Goal: Information Seeking & Learning: Find specific page/section

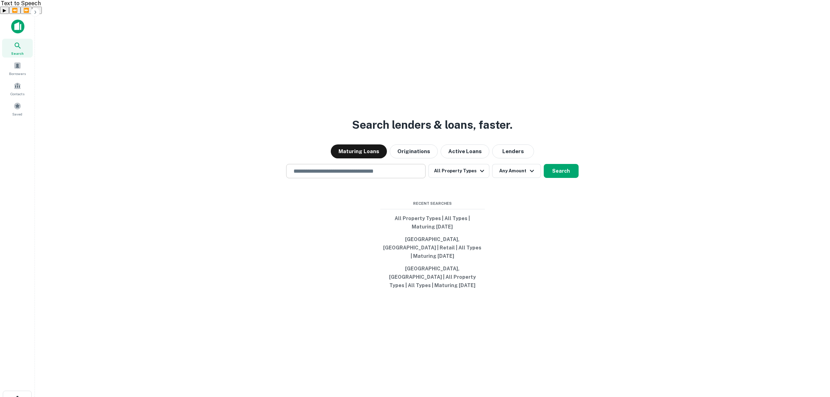
click at [331, 168] on input "text" at bounding box center [355, 171] width 133 height 8
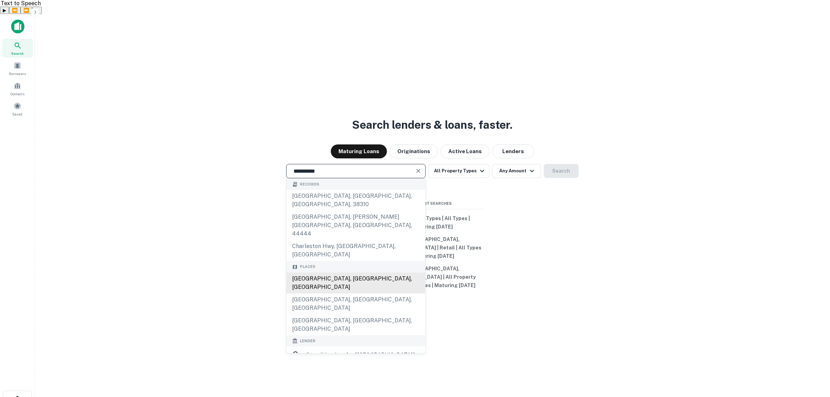
click at [344, 272] on div "[GEOGRAPHIC_DATA], [GEOGRAPHIC_DATA], [GEOGRAPHIC_DATA]" at bounding box center [356, 282] width 139 height 21
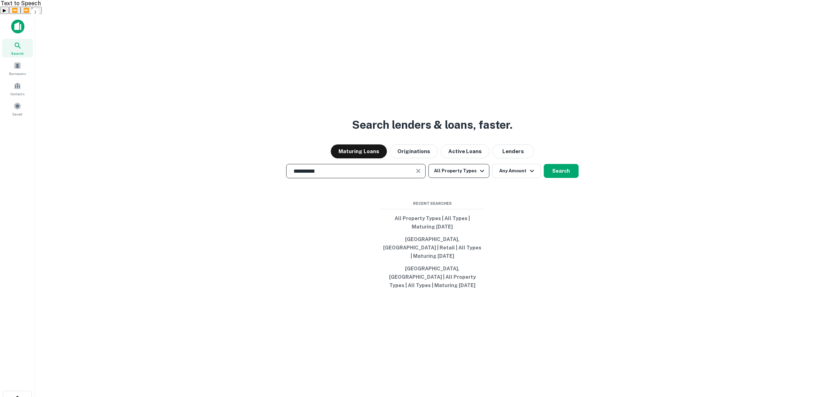
type input "**********"
click at [483, 167] on icon "button" at bounding box center [482, 171] width 8 height 8
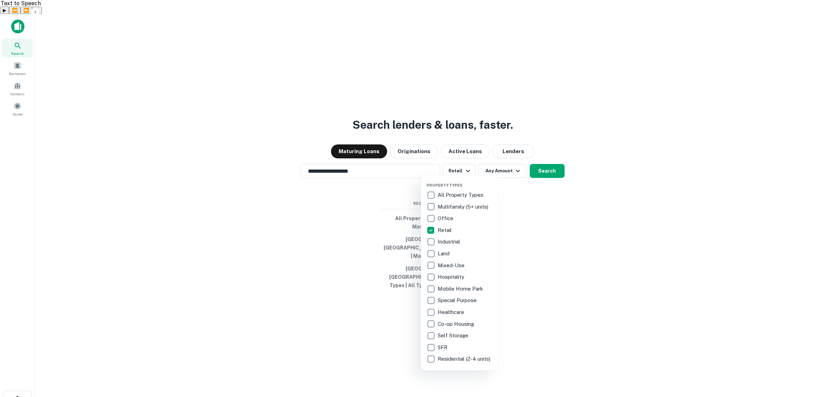
click at [507, 165] on div at bounding box center [418, 198] width 837 height 397
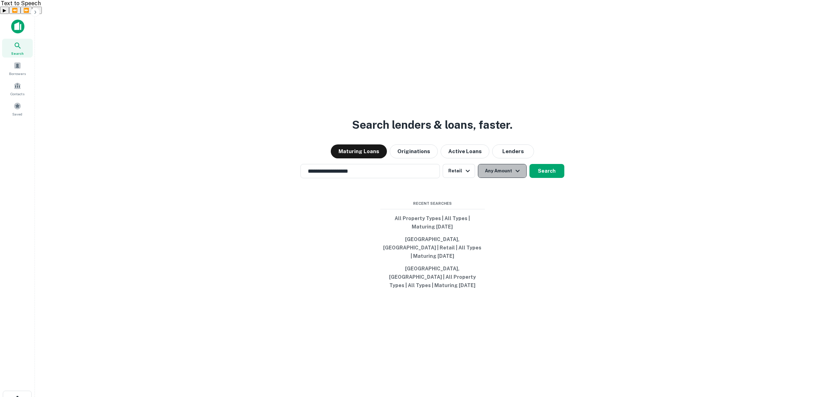
click at [514, 167] on icon "button" at bounding box center [518, 171] width 8 height 8
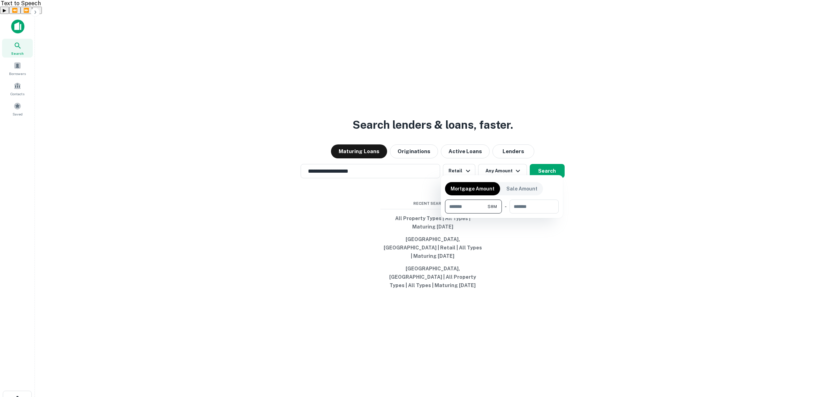
type input "*******"
click at [551, 164] on div at bounding box center [418, 198] width 837 height 397
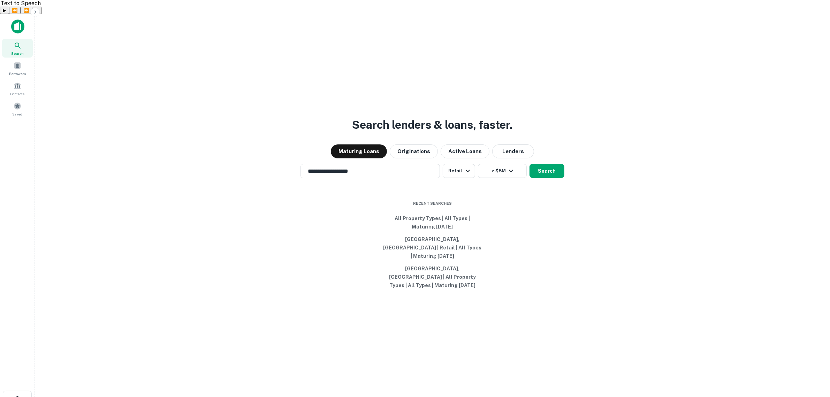
click at [390, 157] on div "**********" at bounding box center [432, 229] width 784 height 397
click at [384, 164] on div "**********" at bounding box center [371, 171] width 140 height 14
click at [549, 166] on button "Search" at bounding box center [547, 171] width 35 height 14
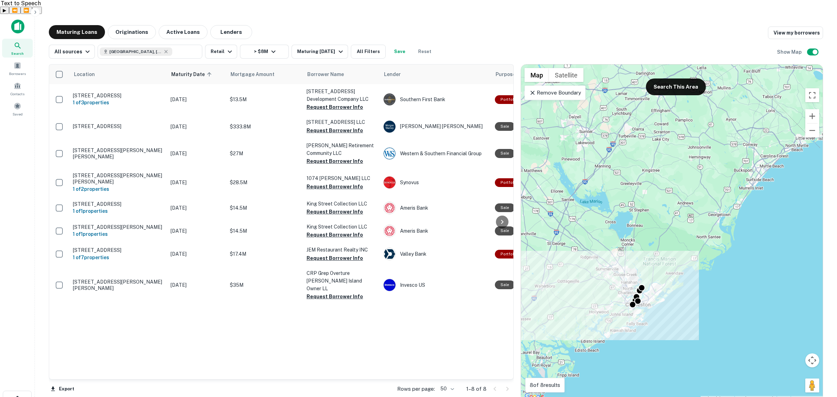
drag, startPoint x: 750, startPoint y: 161, endPoint x: 720, endPoint y: 245, distance: 89.2
click at [720, 245] on div "To activate drag with keyboard, press Alt + Enter. Once in keyboard drag state,…" at bounding box center [672, 233] width 302 height 336
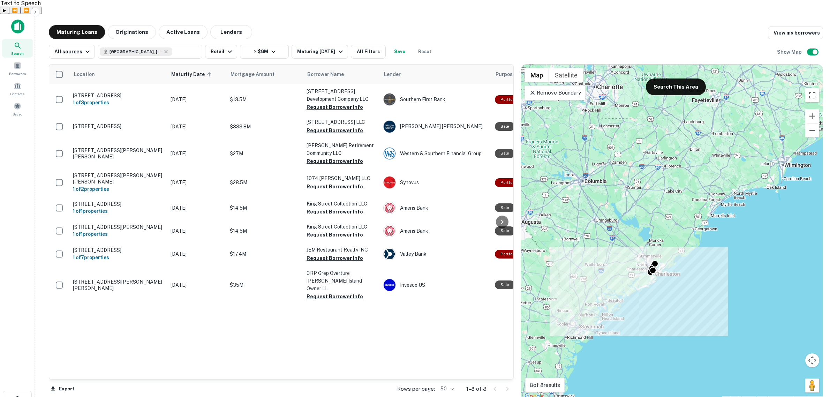
click at [547, 89] on p "Remove Boundary" at bounding box center [555, 93] width 52 height 8
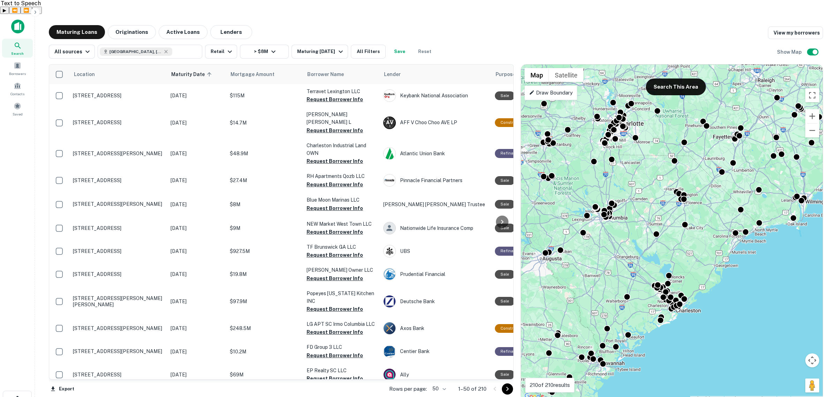
drag, startPoint x: 619, startPoint y: 156, endPoint x: 640, endPoint y: 195, distance: 44.5
click at [640, 195] on div "To activate drag with keyboard, press Alt + Enter. Once in keyboard drag state,…" at bounding box center [672, 233] width 302 height 336
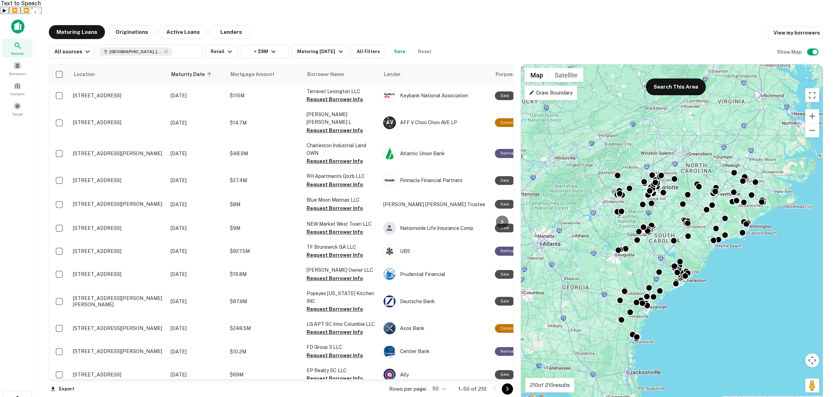
click at [547, 89] on p "Draw Boundary" at bounding box center [551, 93] width 44 height 8
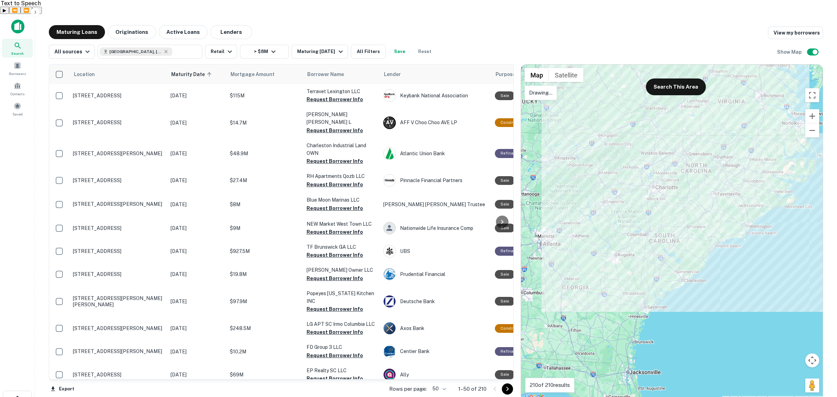
click at [574, 119] on div at bounding box center [672, 233] width 302 height 336
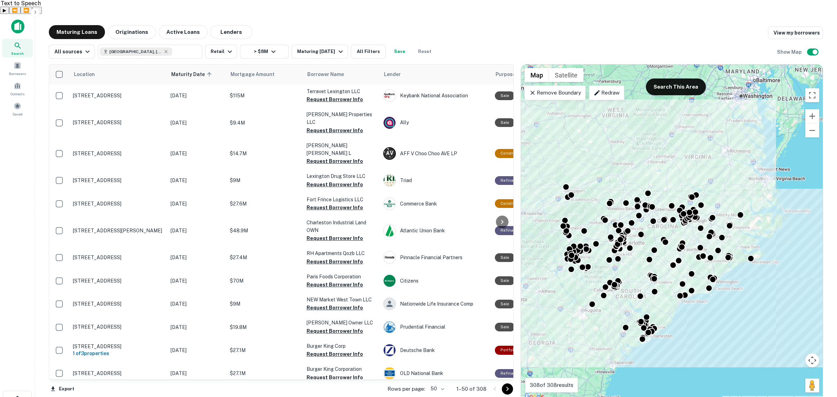
drag, startPoint x: 788, startPoint y: 371, endPoint x: 741, endPoint y: 335, distance: 58.5
click at [741, 338] on div "To activate drag with keyboard, press Alt + Enter. Once in keyboard drag state,…" at bounding box center [672, 233] width 302 height 336
click at [322, 47] on div "Maturing [DATE]" at bounding box center [320, 51] width 47 height 8
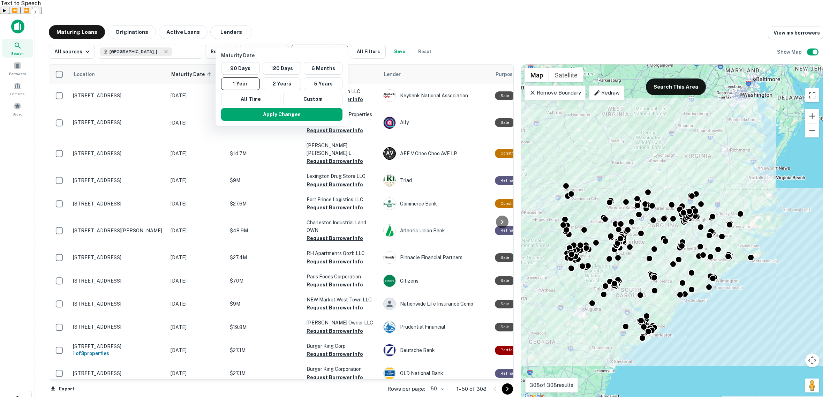
click at [322, 38] on div at bounding box center [418, 198] width 837 height 397
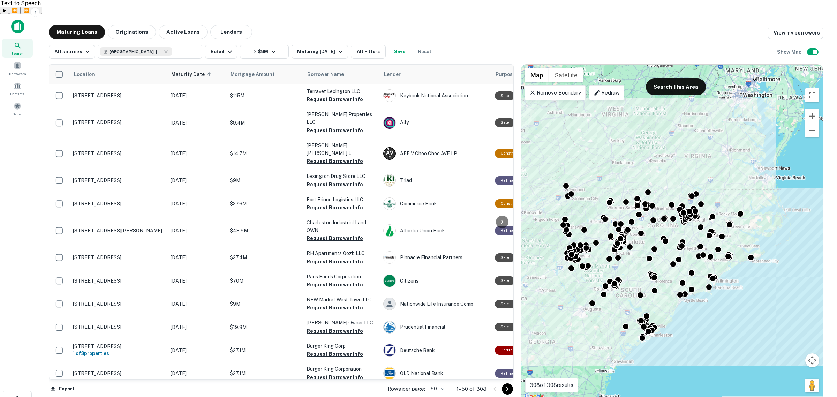
click at [223, 38] on div at bounding box center [418, 198] width 837 height 397
click at [229, 47] on icon "button" at bounding box center [230, 51] width 8 height 8
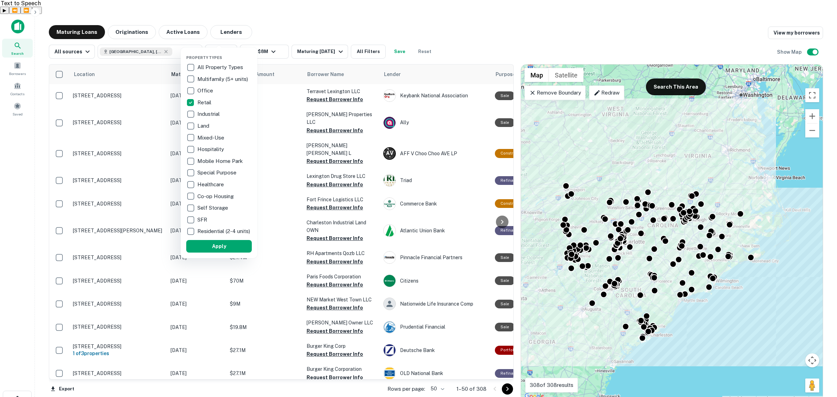
click at [371, 39] on div at bounding box center [418, 198] width 837 height 397
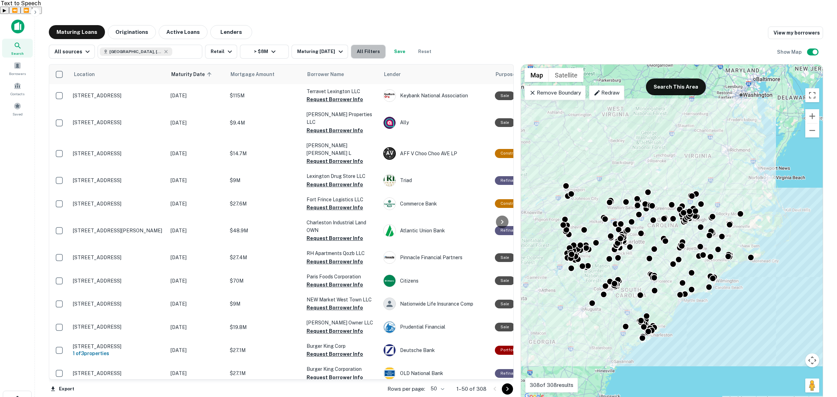
click at [363, 45] on button "All Filters" at bounding box center [368, 52] width 35 height 14
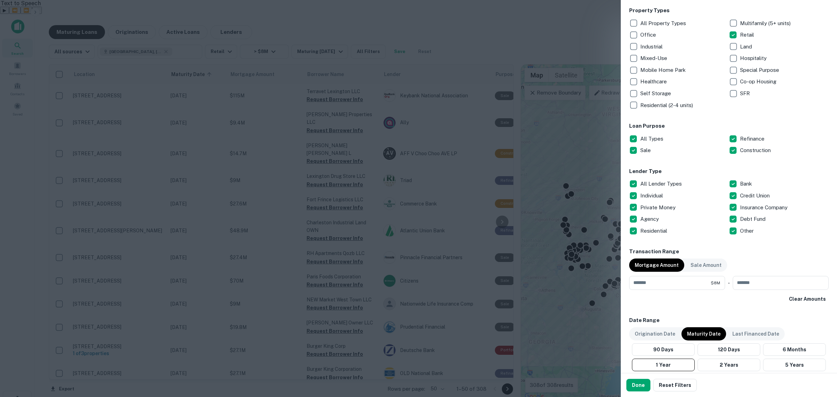
scroll to position [131, 0]
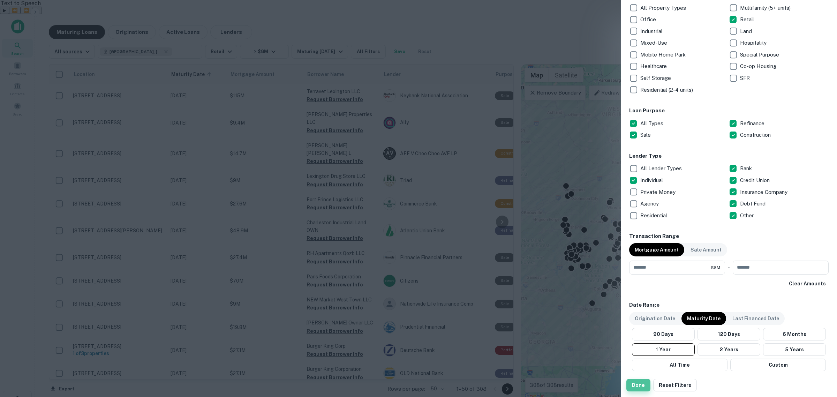
click at [637, 384] on button "Done" at bounding box center [638, 385] width 24 height 13
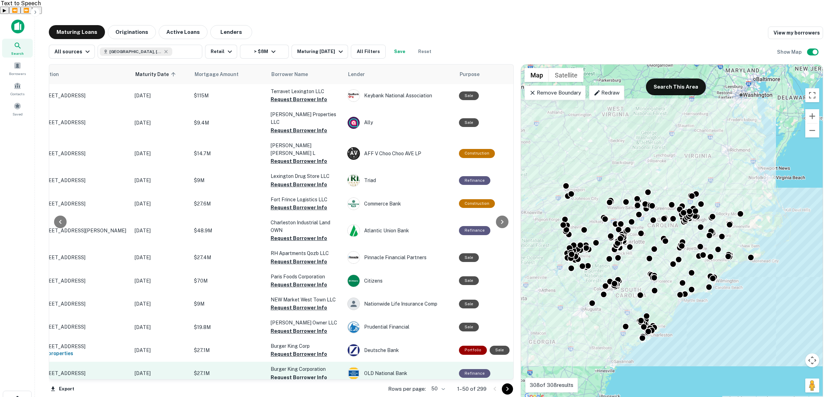
scroll to position [0, 12]
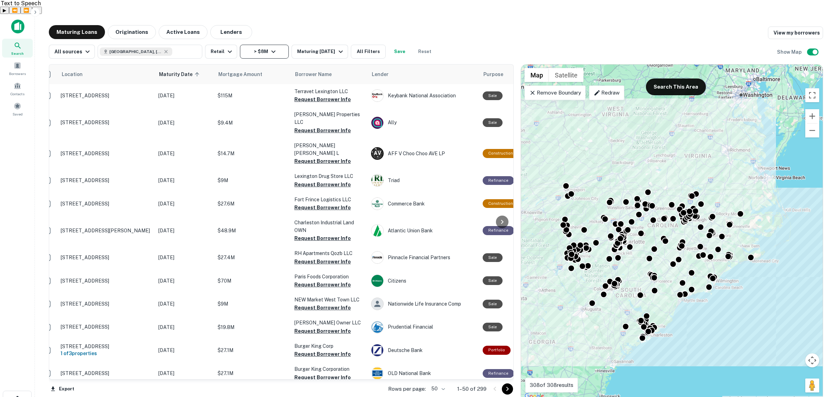
click at [278, 45] on button "> $8M" at bounding box center [264, 52] width 49 height 14
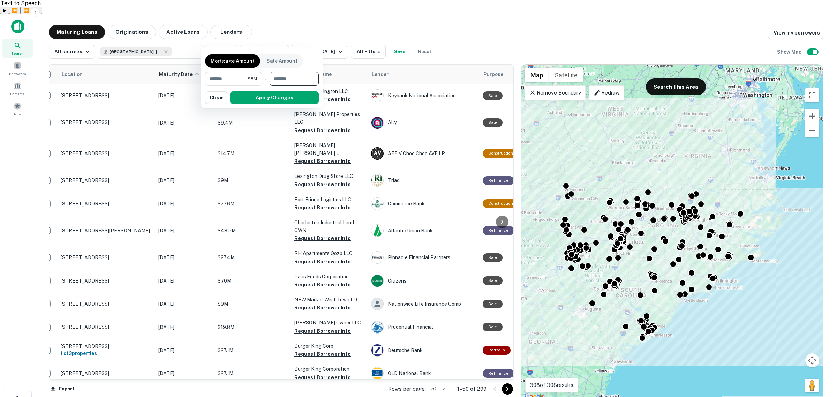
click at [290, 75] on input "number" at bounding box center [292, 79] width 44 height 14
type input "********"
click at [264, 98] on button "Apply Changes" at bounding box center [274, 97] width 89 height 13
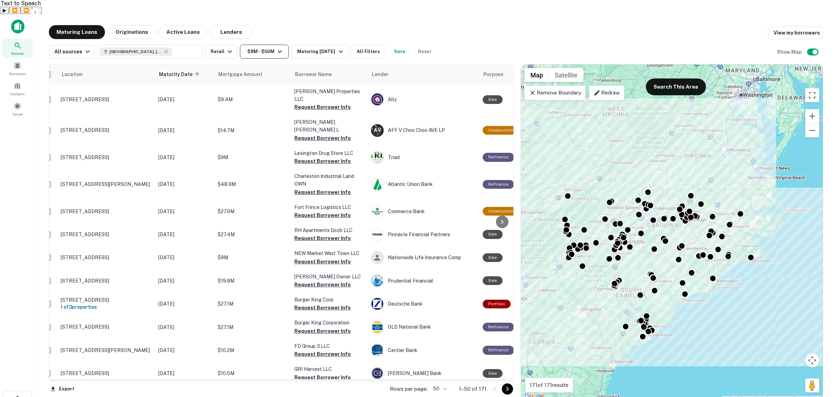
click at [276, 47] on icon "button" at bounding box center [280, 51] width 8 height 8
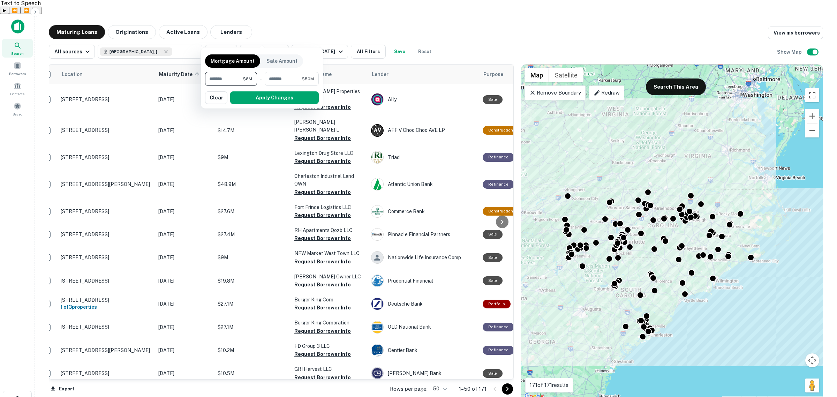
click at [211, 77] on input "*******" at bounding box center [224, 79] width 38 height 14
type input "********"
click at [271, 97] on button "Apply Changes" at bounding box center [274, 97] width 89 height 13
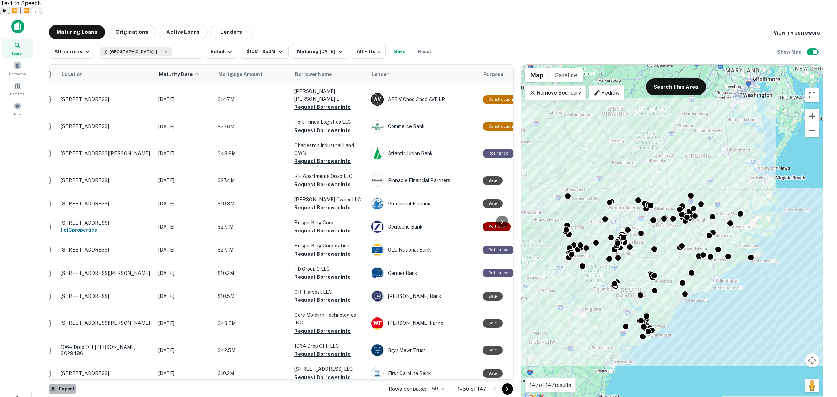
click at [65, 384] on button "Export" at bounding box center [62, 389] width 27 height 10
click at [95, 381] on li "Export as Excel (.xlsx)" at bounding box center [88, 382] width 79 height 13
click at [441, 373] on body "XLSX Downloaded Search Borrowers Contacts Saved Maturing Loans Originations Act…" at bounding box center [418, 212] width 837 height 397
click at [438, 384] on li "100" at bounding box center [439, 382] width 20 height 13
click at [442, 374] on body "Search Borrowers Contacts Saved Maturing Loans Originations Active Loans Lender…" at bounding box center [418, 212] width 837 height 397
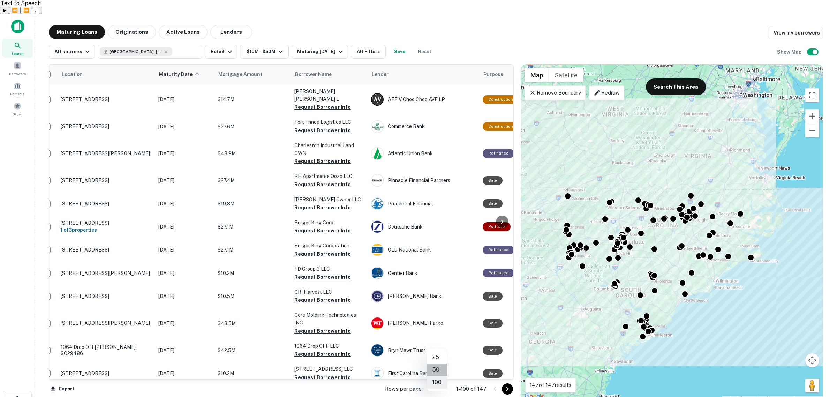
click at [440, 368] on li "50" at bounding box center [437, 369] width 20 height 13
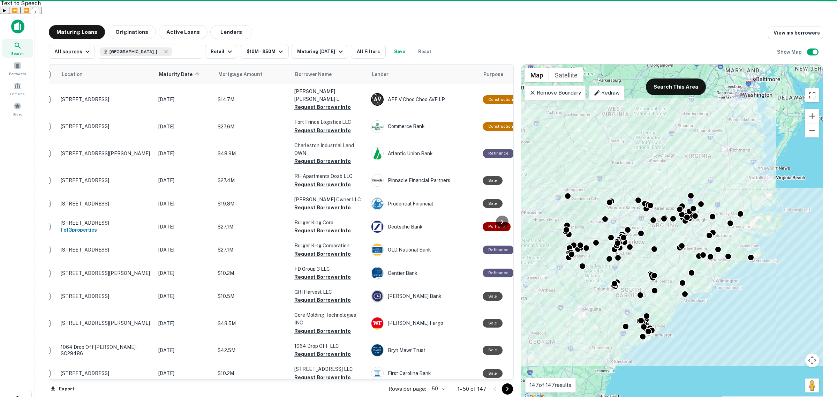
drag, startPoint x: 509, startPoint y: 376, endPoint x: 377, endPoint y: 370, distance: 131.2
click at [509, 385] on icon "Go to next page" at bounding box center [507, 389] width 8 height 8
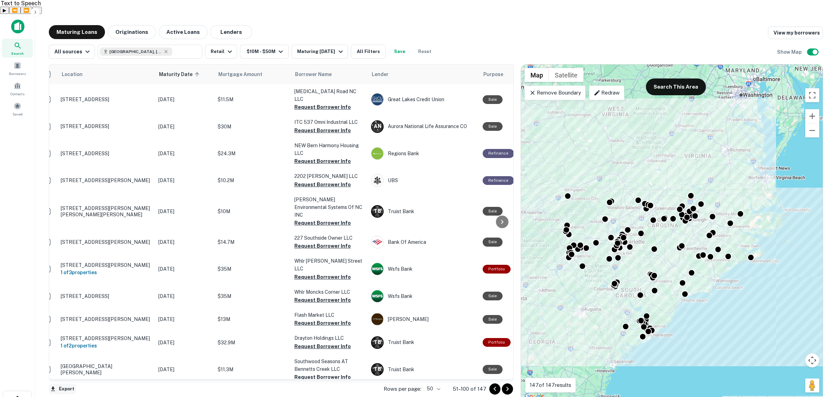
click at [62, 384] on button "Export" at bounding box center [62, 389] width 27 height 10
click at [91, 382] on li "Export as Excel (.xlsx)" at bounding box center [88, 382] width 79 height 13
click at [506, 385] on icon "Go to next page" at bounding box center [507, 389] width 8 height 8
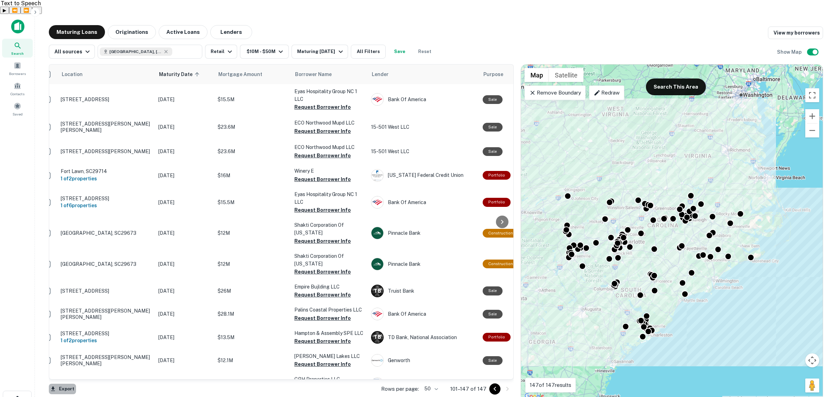
click at [61, 384] on button "Export" at bounding box center [62, 389] width 27 height 10
click at [91, 382] on li "Export as Excel (.xlsx)" at bounding box center [88, 382] width 79 height 13
click at [679, 25] on div "Maturing Loans Originations Active Loans Lenders View my borrowers" at bounding box center [436, 32] width 774 height 14
click at [163, 49] on icon at bounding box center [166, 52] width 6 height 6
type input "**********"
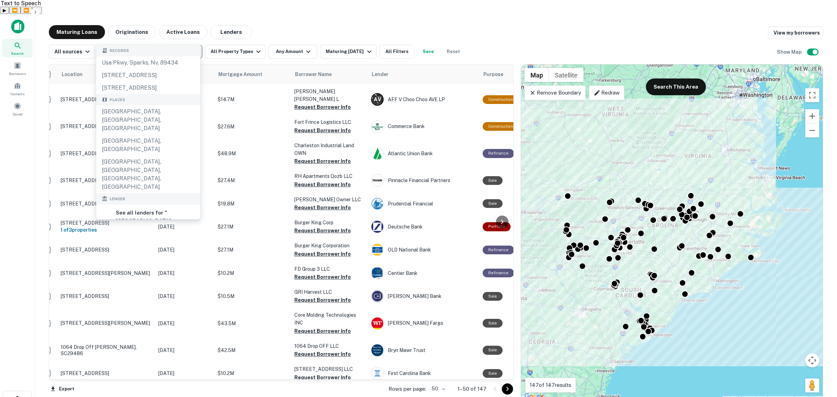
click at [192, 48] on icon "Clear" at bounding box center [194, 51] width 7 height 7
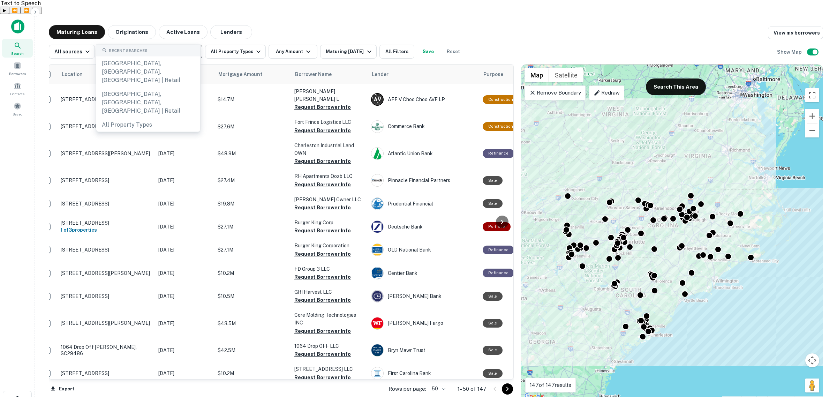
paste input "**********"
type input "**********"
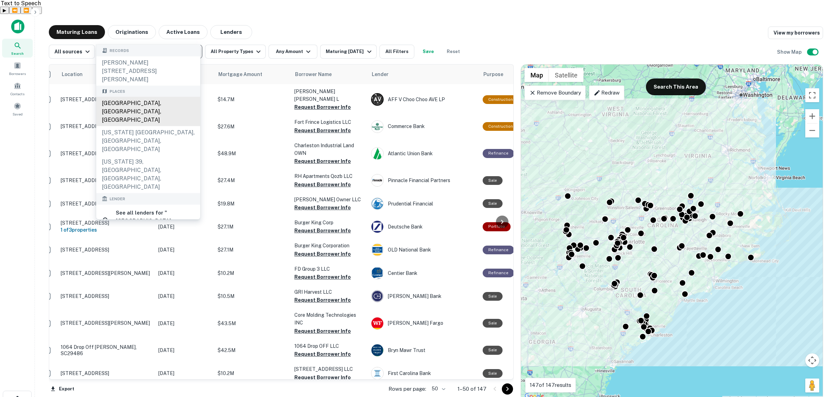
click at [149, 97] on div "[GEOGRAPHIC_DATA], [GEOGRAPHIC_DATA], [GEOGRAPHIC_DATA]" at bounding box center [148, 111] width 104 height 29
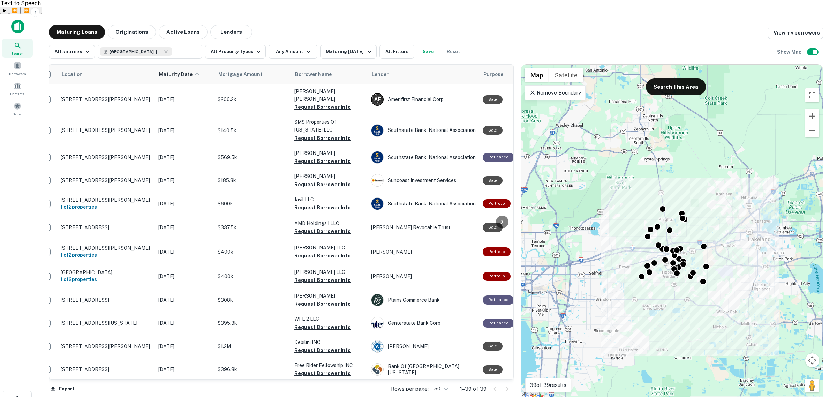
drag, startPoint x: 759, startPoint y: 277, endPoint x: 752, endPoint y: 263, distance: 15.6
click at [752, 263] on div "To activate drag with keyboard, press Alt + Enter. Once in keyboard drag state,…" at bounding box center [672, 233] width 302 height 336
click at [568, 89] on p "Remove Boundary" at bounding box center [555, 93] width 52 height 8
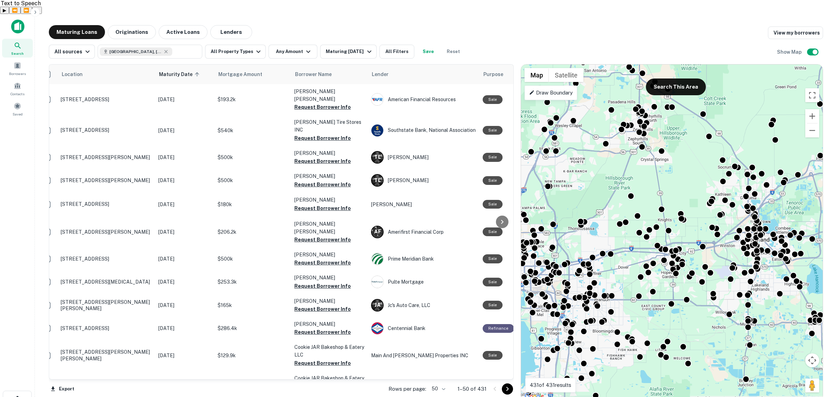
click at [555, 89] on p "Draw Boundary" at bounding box center [551, 93] width 44 height 8
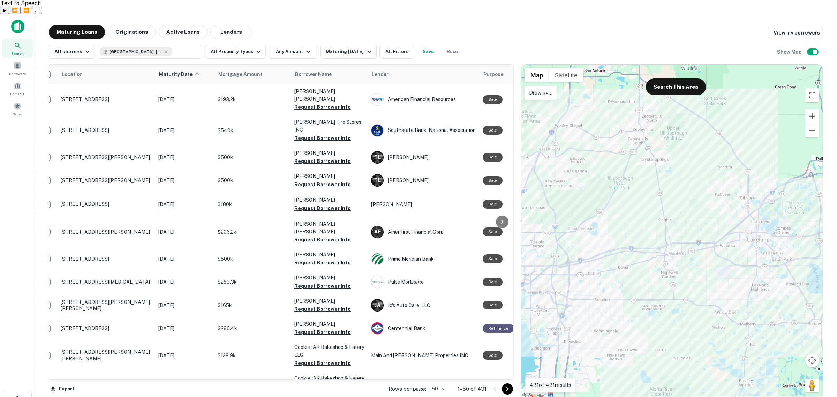
click at [604, 114] on div at bounding box center [672, 233] width 302 height 336
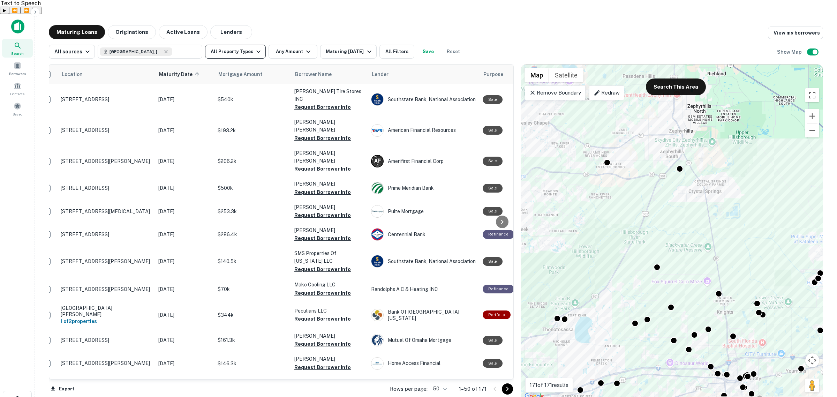
click at [231, 45] on button "All Property Types" at bounding box center [235, 52] width 61 height 14
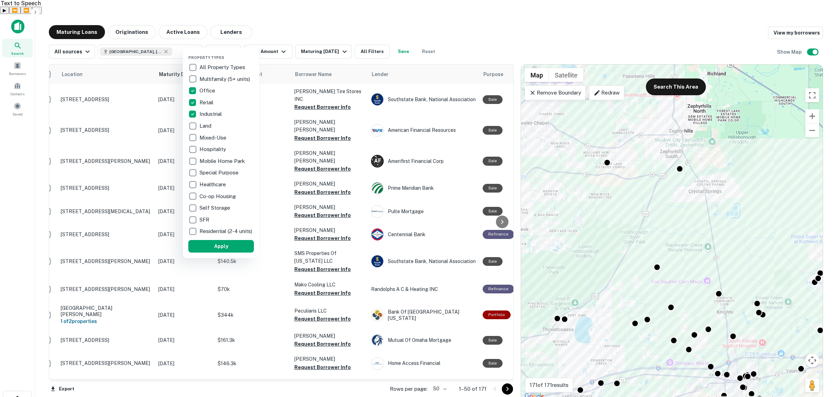
click at [283, 38] on div at bounding box center [418, 198] width 837 height 397
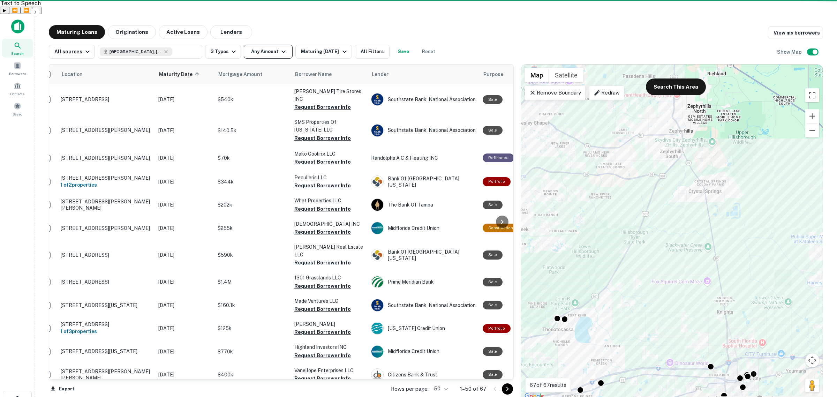
click at [279, 47] on icon "button" at bounding box center [283, 51] width 8 height 8
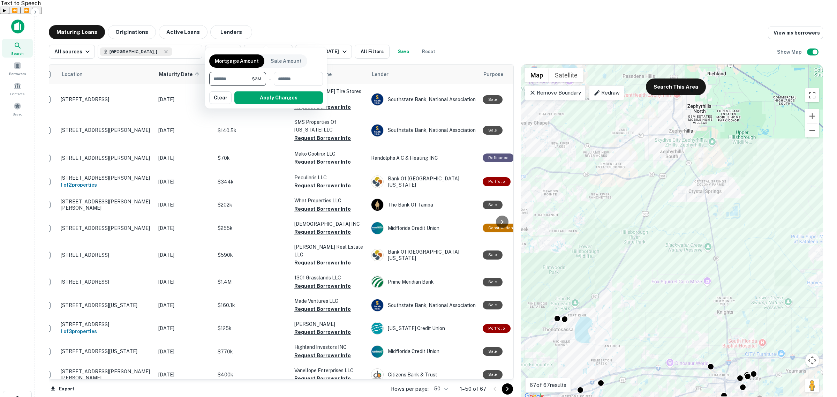
type input "*******"
type input "********"
click at [263, 98] on button "Apply Changes" at bounding box center [278, 97] width 89 height 13
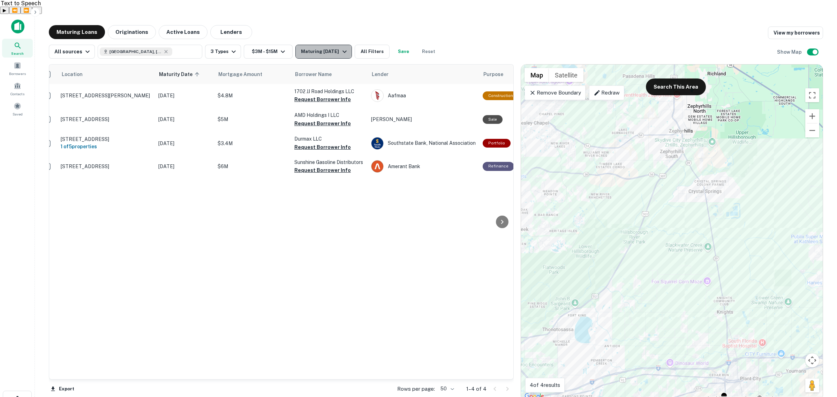
click at [342, 47] on div "Maturing [DATE]" at bounding box center [324, 51] width 47 height 8
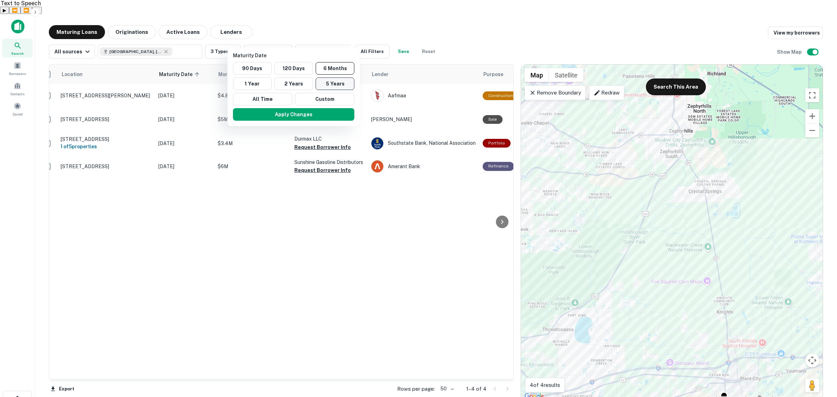
click at [333, 86] on button "5 Years" at bounding box center [335, 83] width 39 height 13
click at [272, 101] on button "All Time" at bounding box center [258, 99] width 59 height 13
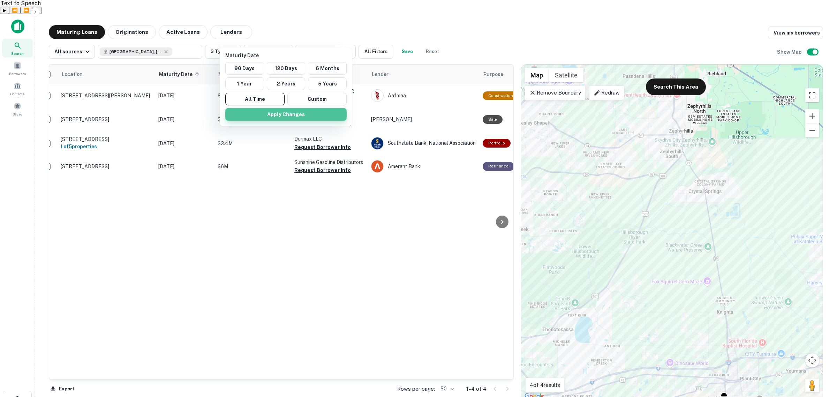
click at [284, 114] on button "Apply Changes" at bounding box center [285, 114] width 121 height 13
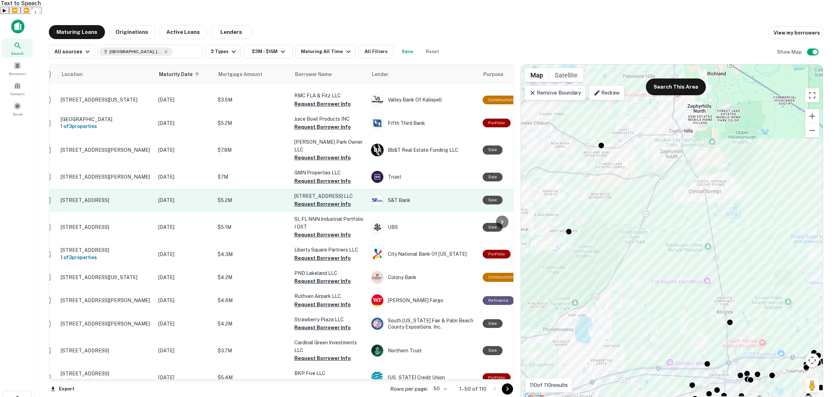
scroll to position [0, 12]
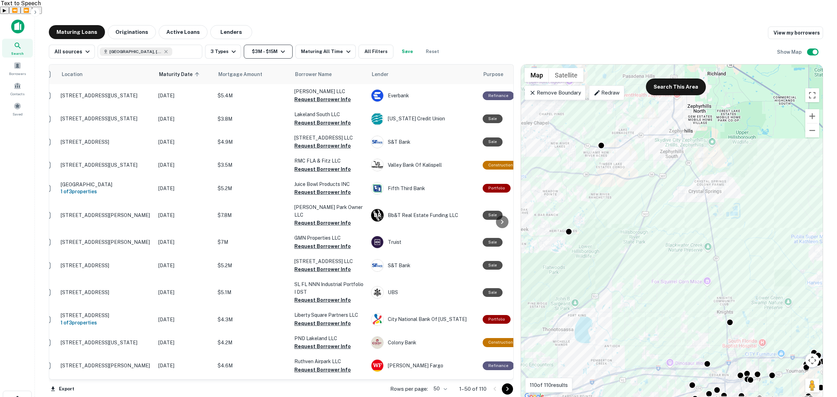
click at [283, 47] on icon "button" at bounding box center [283, 51] width 8 height 8
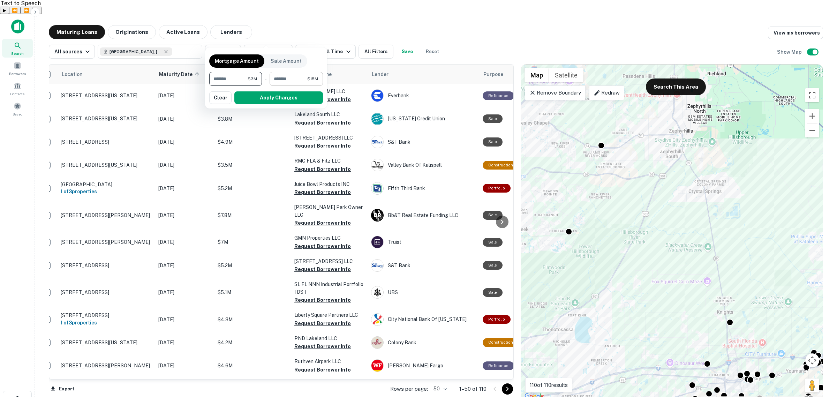
click at [277, 79] on input "********" at bounding box center [289, 79] width 38 height 14
type input "********"
click at [298, 98] on button "Apply Changes" at bounding box center [278, 97] width 89 height 13
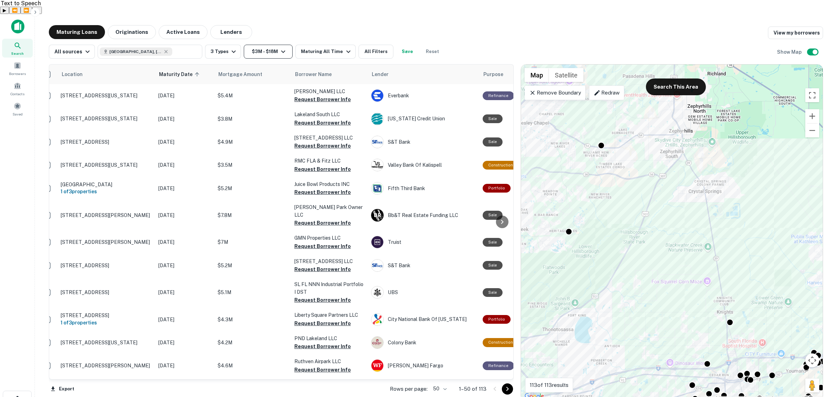
click at [283, 47] on icon "button" at bounding box center [283, 51] width 8 height 8
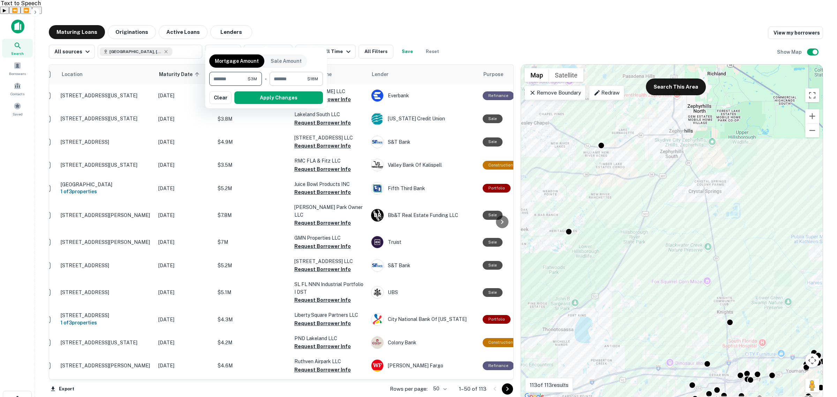
click at [278, 77] on input "********" at bounding box center [289, 79] width 38 height 14
type input "*******"
type input "********"
click at [300, 96] on button "Apply Changes" at bounding box center [278, 97] width 89 height 13
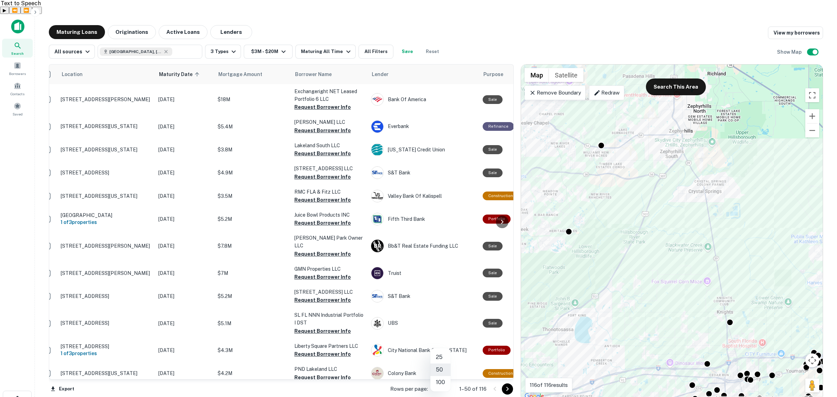
click at [447, 375] on body "Search Borrowers Contacts Saved Maturing Loans Originations Active Loans Lender…" at bounding box center [418, 212] width 837 height 397
click at [439, 384] on li "100" at bounding box center [440, 382] width 20 height 13
click at [65, 384] on button "Export" at bounding box center [62, 389] width 27 height 10
click at [100, 383] on li "Export as Excel (.xlsx)" at bounding box center [88, 382] width 79 height 13
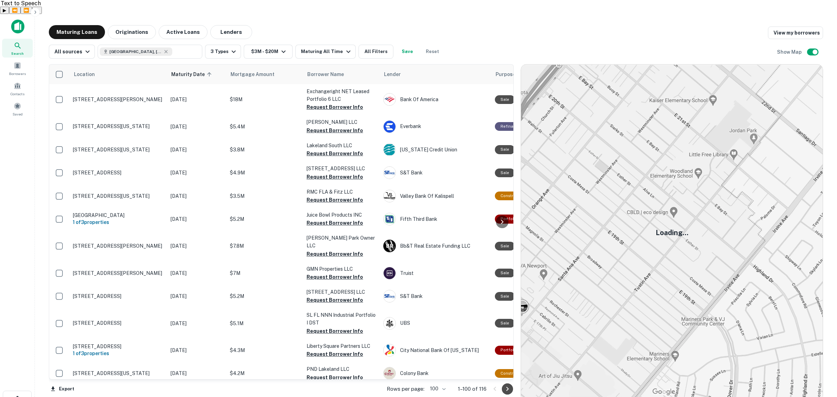
click at [508, 385] on icon "Go to next page" at bounding box center [507, 389] width 8 height 8
